Goal: Information Seeking & Learning: Learn about a topic

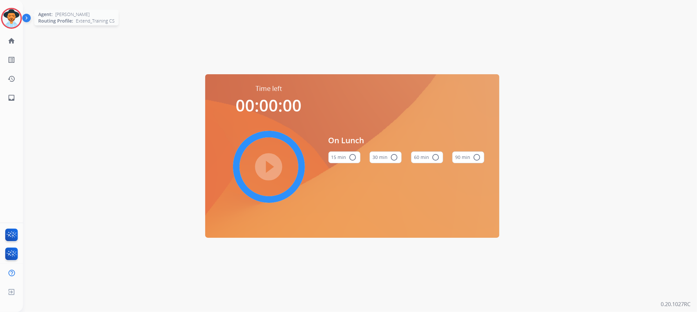
click at [8, 14] on img at bounding box center [11, 18] width 18 height 18
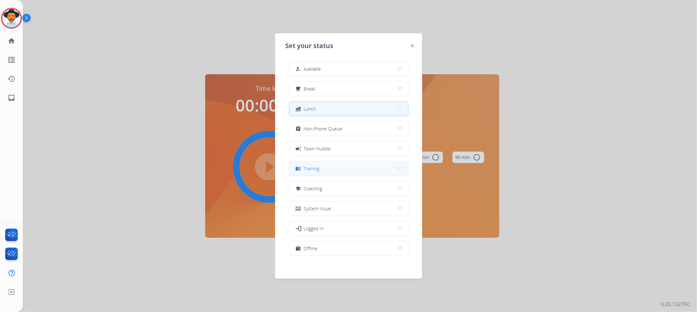
click at [327, 167] on button "menu_book Training" at bounding box center [348, 168] width 119 height 14
